Goal: Transaction & Acquisition: Purchase product/service

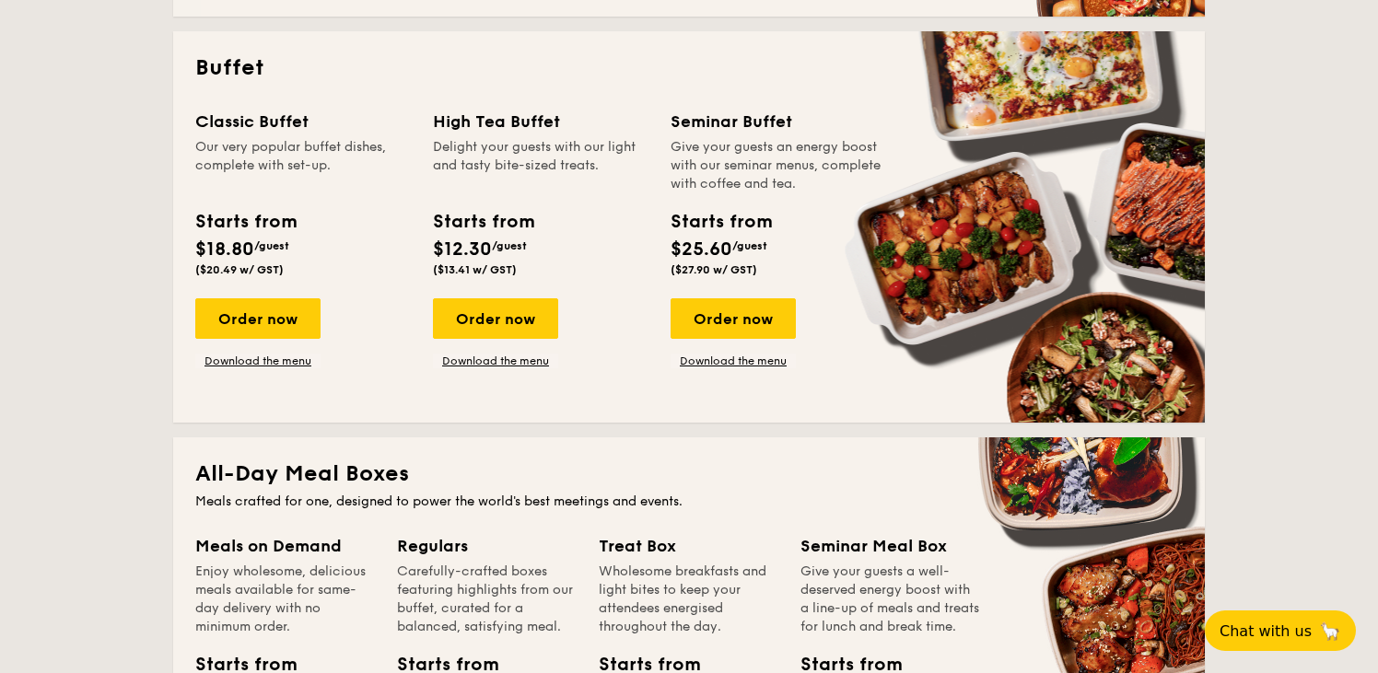
scroll to position [786, 0]
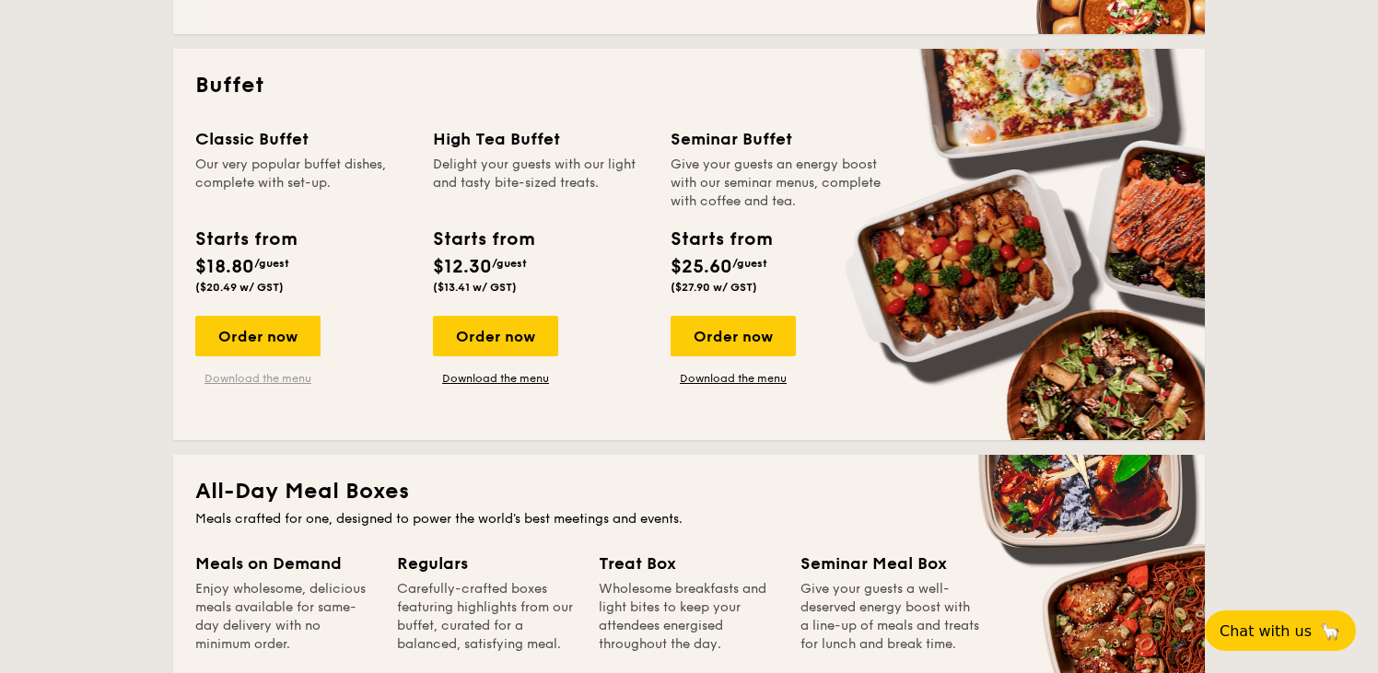
click at [236, 375] on link "Download the menu" at bounding box center [257, 378] width 125 height 15
click at [272, 330] on div "Order now" at bounding box center [257, 336] width 125 height 41
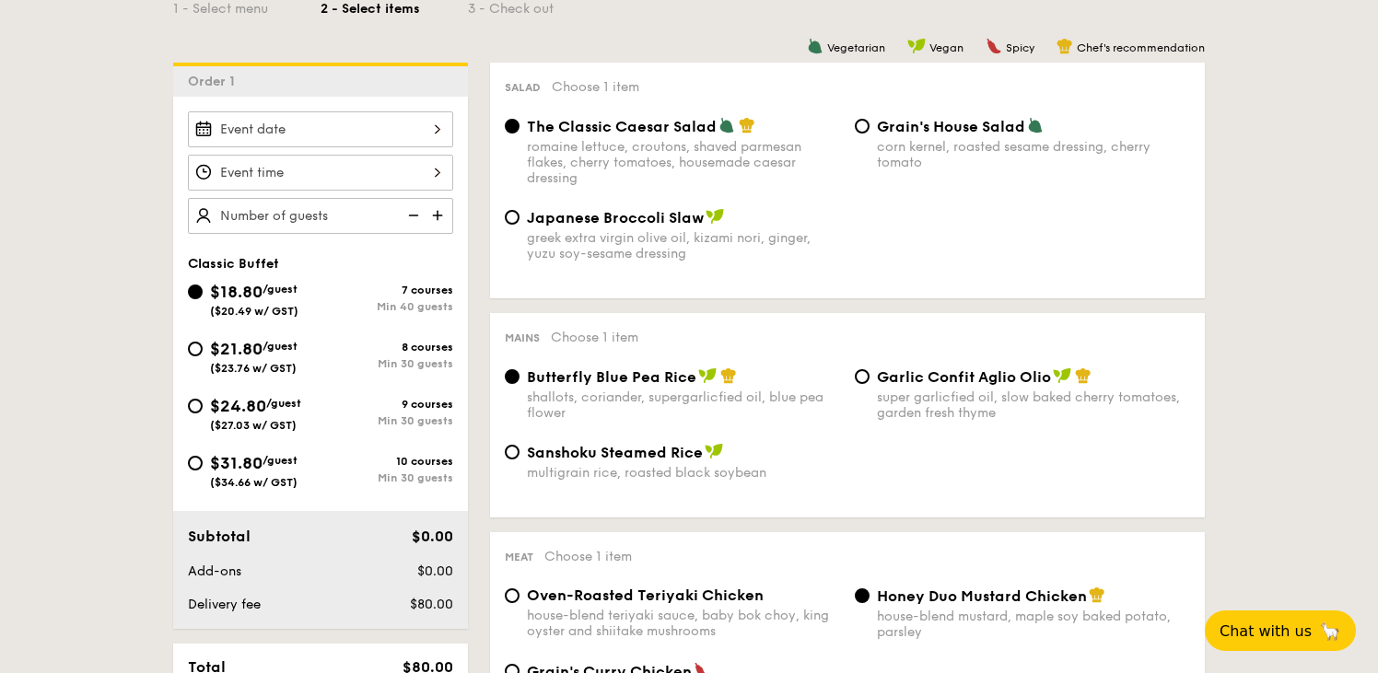
scroll to position [467, 0]
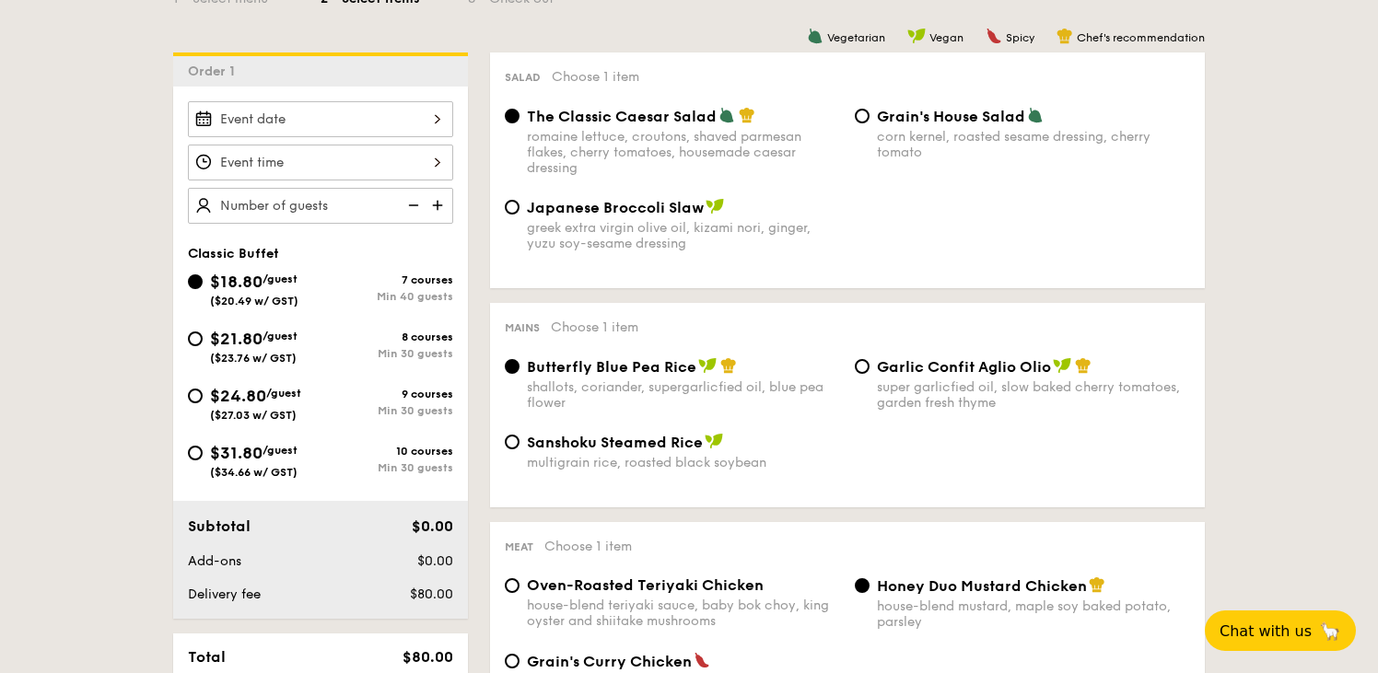
click at [195, 347] on div "$21.80 /guest ($23.76 w/ GST)" at bounding box center [254, 345] width 133 height 39
click at [195, 346] on input "$21.80 /guest ($23.76 w/ GST) 8 courses Min 30 guests" at bounding box center [195, 338] width 15 height 15
radio input "true"
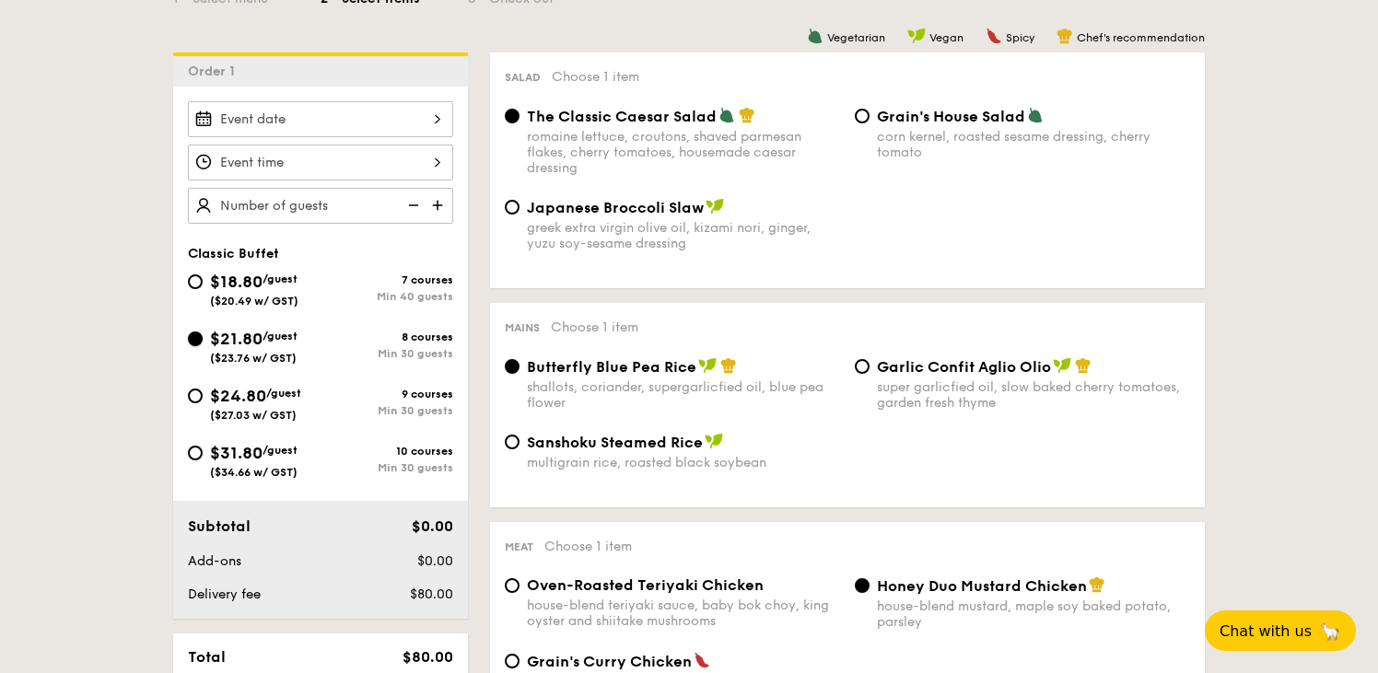
radio input "true"
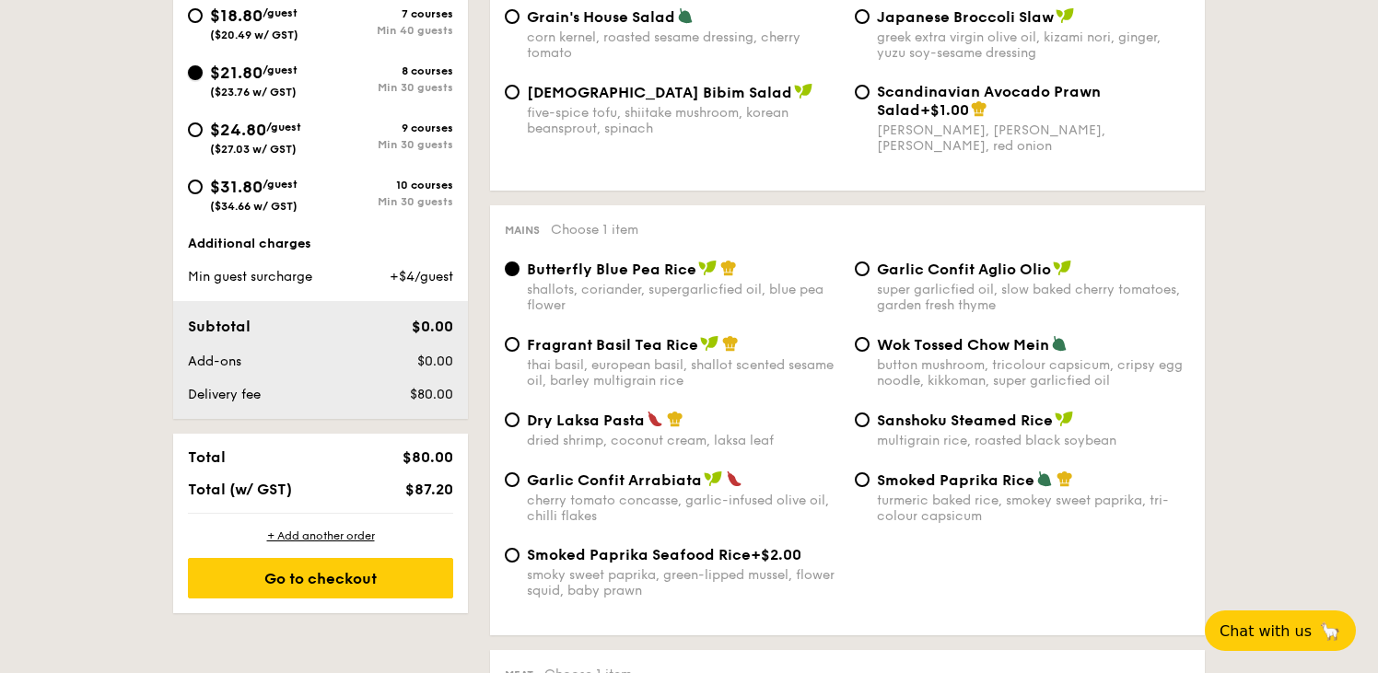
scroll to position [750, 0]
